Goal: Book appointment/travel/reservation

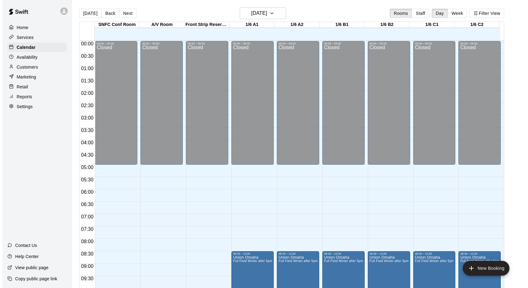
scroll to position [339, 0]
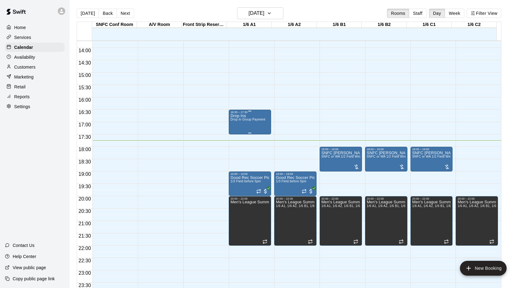
click at [249, 114] on div "16:30 – 17:30" at bounding box center [250, 112] width 39 height 3
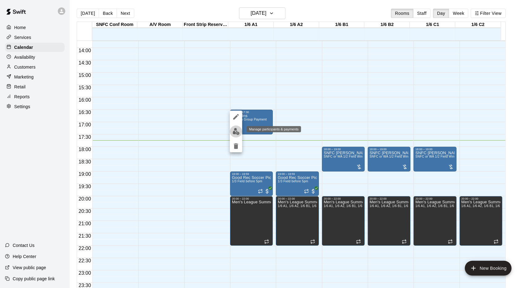
click at [238, 130] on img "edit" at bounding box center [236, 131] width 7 height 7
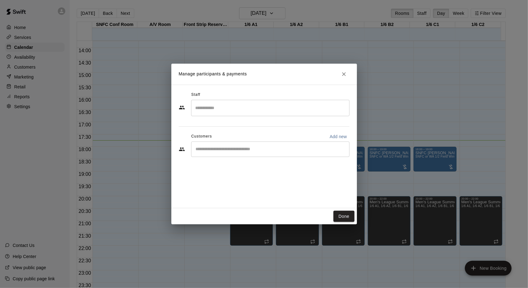
click at [244, 112] on input "Search staff" at bounding box center [270, 108] width 153 height 11
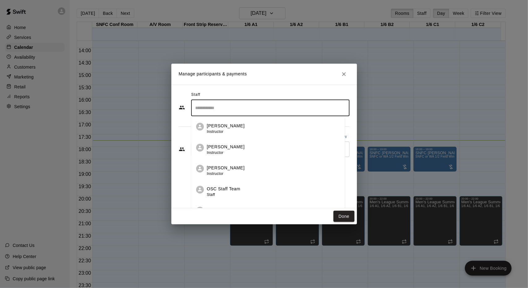
click at [229, 194] on div "OSC Staff Team Staff" at bounding box center [223, 192] width 33 height 12
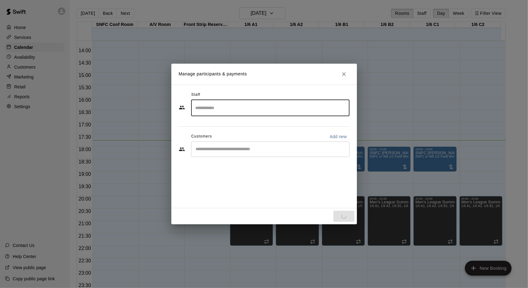
click at [243, 149] on div "Staff ​ Customers Add new ​" at bounding box center [264, 126] width 171 height 73
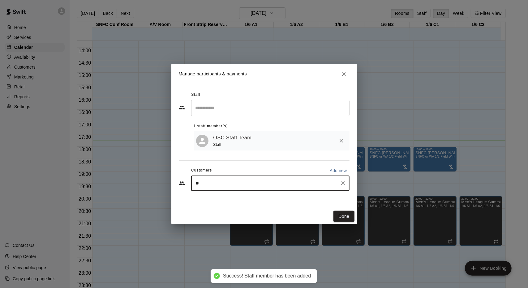
type input "***"
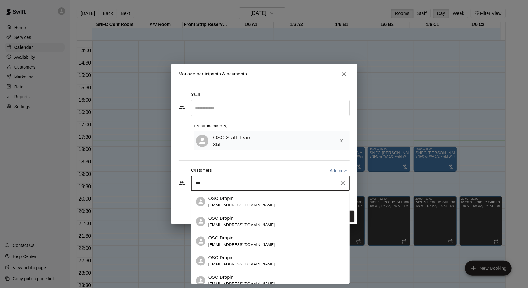
click at [272, 201] on div "OSC Dropin [EMAIL_ADDRESS][DOMAIN_NAME]" at bounding box center [276, 201] width 136 height 13
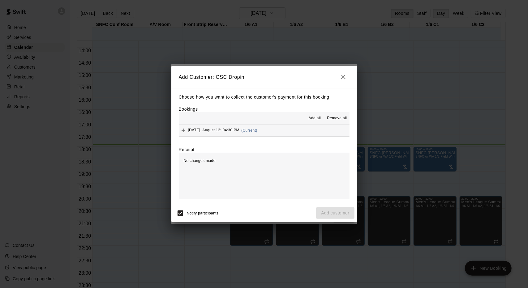
click at [250, 134] on div "[DATE], August 12: 04:30 PM (Current)" at bounding box center [218, 130] width 79 height 9
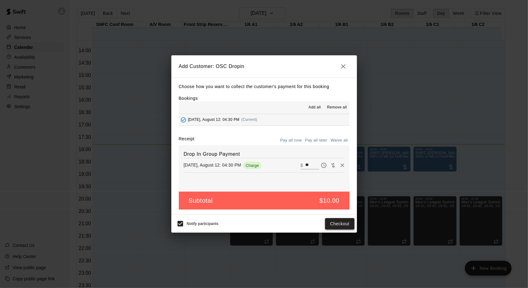
click at [341, 225] on button "Checkout" at bounding box center [339, 223] width 29 height 11
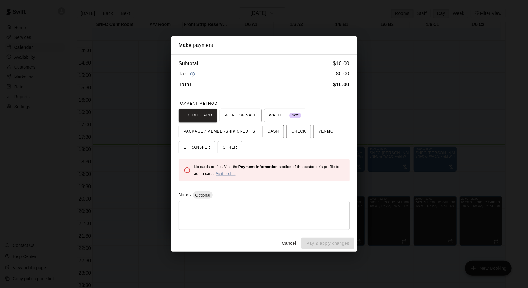
click at [278, 133] on span "CASH" at bounding box center [272, 132] width 11 height 10
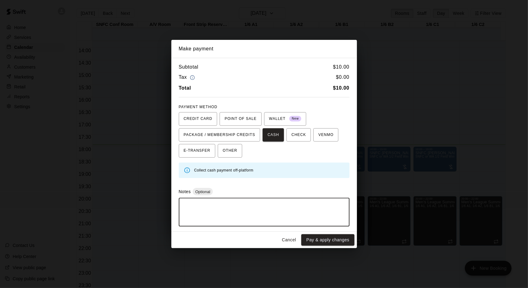
click at [284, 214] on textarea at bounding box center [264, 212] width 162 height 19
type textarea "********"
click at [323, 241] on button "Pay & apply changes" at bounding box center [327, 239] width 53 height 11
